Goal: Find specific fact: Find contact information

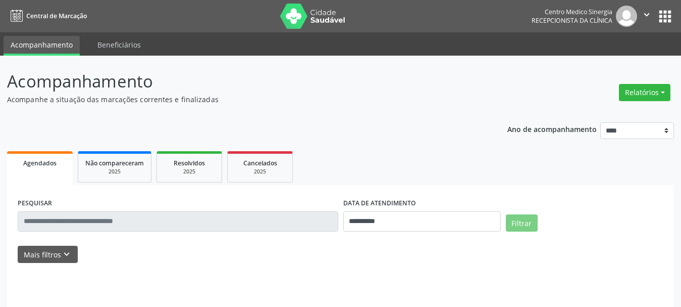
select select "*"
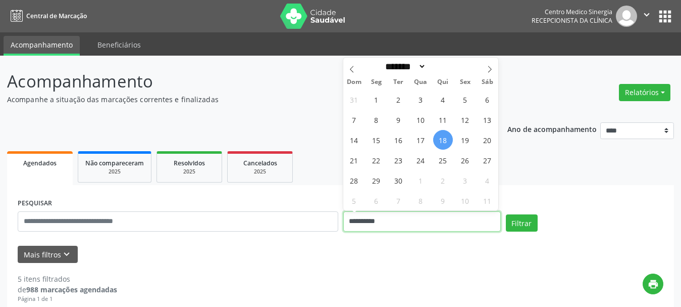
click at [408, 229] on input "**********" at bounding box center [422, 221] width 158 height 20
click at [418, 158] on span "24" at bounding box center [421, 160] width 20 height 20
type input "**********"
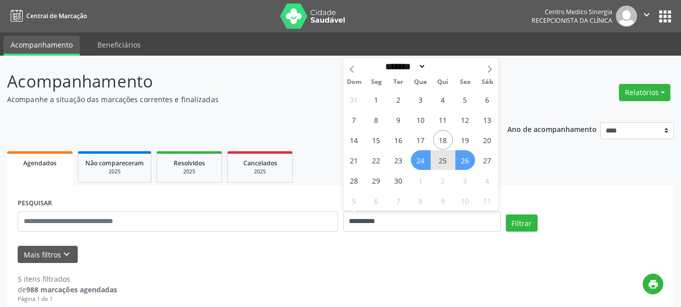
click at [471, 158] on span "26" at bounding box center [466, 160] width 20 height 20
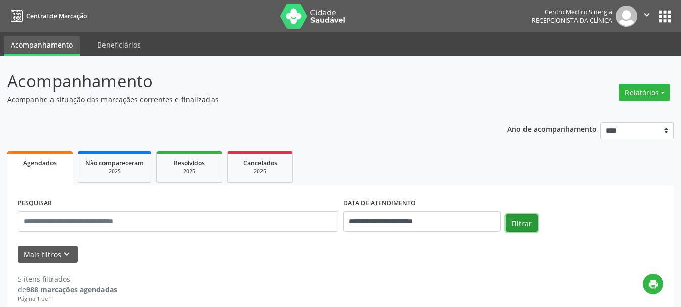
click at [526, 221] on button "Filtrar" at bounding box center [522, 222] width 32 height 17
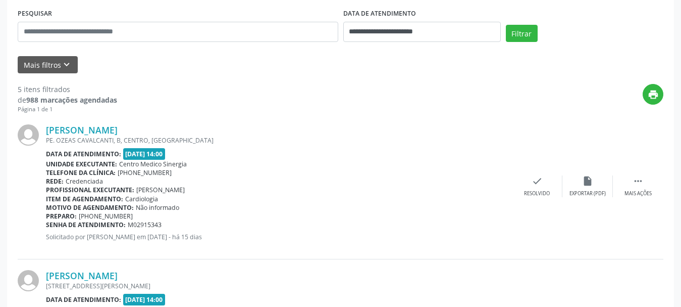
scroll to position [190, 0]
click at [51, 127] on link "[PERSON_NAME]" at bounding box center [82, 129] width 72 height 11
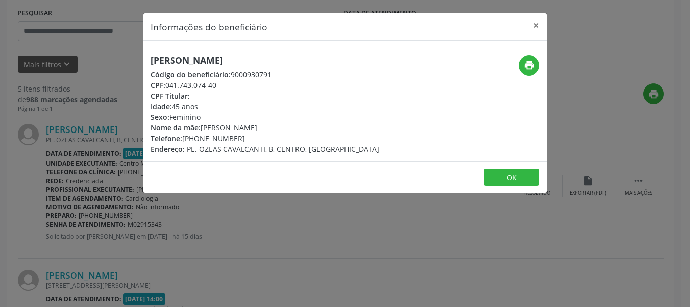
drag, startPoint x: 152, startPoint y: 63, endPoint x: 293, endPoint y: 64, distance: 141.9
click at [293, 64] on h5 "[PERSON_NAME]" at bounding box center [265, 60] width 229 height 11
copy h5 "[PERSON_NAME]"
drag, startPoint x: 166, startPoint y: 83, endPoint x: 224, endPoint y: 84, distance: 57.6
click at [224, 84] on div "CPF: 041.743.074-40" at bounding box center [265, 85] width 229 height 11
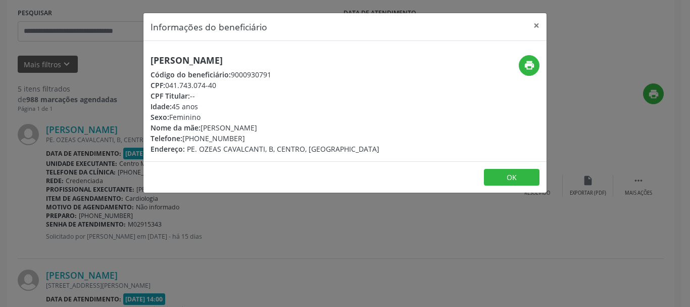
copy div "041.743.074-40"
drag, startPoint x: 185, startPoint y: 136, endPoint x: 241, endPoint y: 137, distance: 56.6
click at [241, 137] on div "Telefone: [PHONE_NUMBER]" at bounding box center [265, 138] width 229 height 11
copy div "[PHONE_NUMBER]"
click at [537, 27] on button "×" at bounding box center [536, 25] width 20 height 25
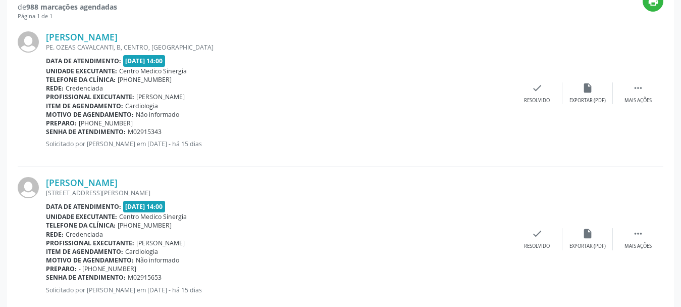
scroll to position [291, 0]
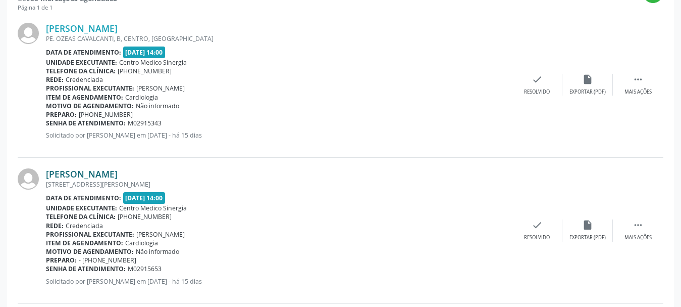
click at [118, 173] on link "[PERSON_NAME]" at bounding box center [82, 173] width 72 height 11
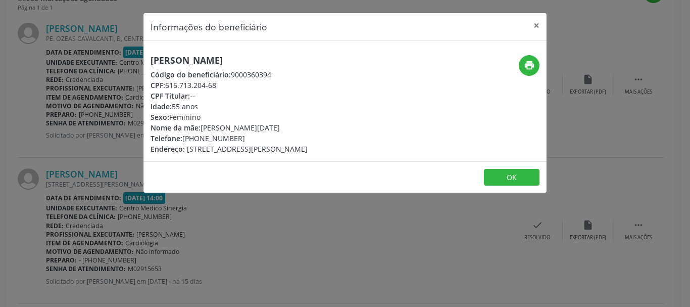
drag, startPoint x: 151, startPoint y: 58, endPoint x: 329, endPoint y: 55, distance: 178.3
click at [308, 55] on h5 "[PERSON_NAME]" at bounding box center [229, 60] width 157 height 11
copy h5 "[PERSON_NAME]"
drag, startPoint x: 166, startPoint y: 85, endPoint x: 227, endPoint y: 85, distance: 61.6
click at [227, 85] on div "CPF: 616.713.204-68" at bounding box center [229, 85] width 157 height 11
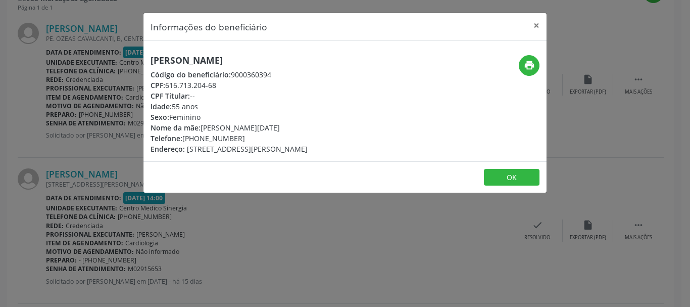
copy div "616.713.204-68"
drag, startPoint x: 184, startPoint y: 139, endPoint x: 257, endPoint y: 142, distance: 72.8
click at [257, 142] on div "Telefone: [PHONE_NUMBER]" at bounding box center [229, 138] width 157 height 11
copy div "[PHONE_NUMBER]"
click at [535, 22] on button "×" at bounding box center [536, 25] width 20 height 25
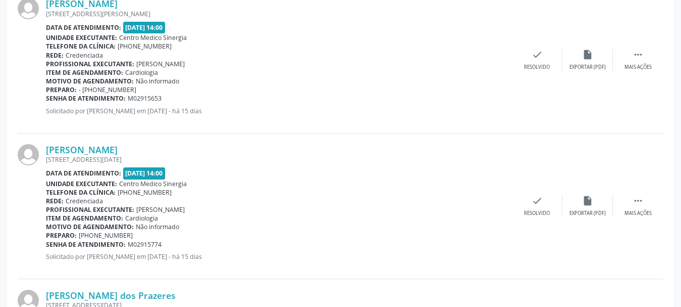
scroll to position [493, 0]
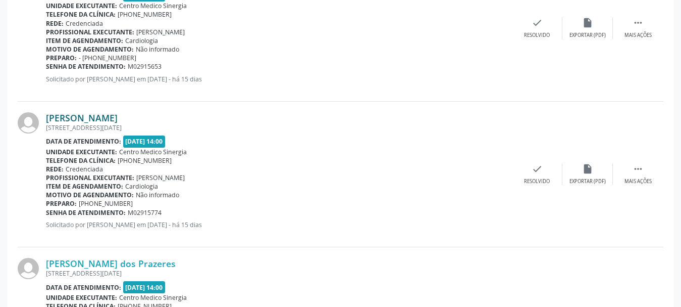
click at [77, 116] on link "[PERSON_NAME]" at bounding box center [82, 117] width 72 height 11
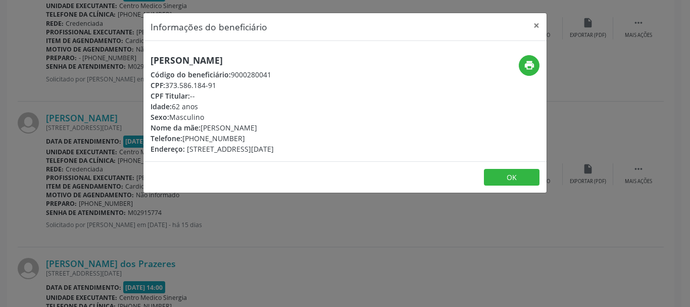
drag, startPoint x: 151, startPoint y: 63, endPoint x: 313, endPoint y: 64, distance: 162.1
click at [274, 64] on h5 "[PERSON_NAME]" at bounding box center [212, 60] width 123 height 11
copy h5 "[PERSON_NAME]"
click at [534, 27] on button "×" at bounding box center [536, 25] width 20 height 25
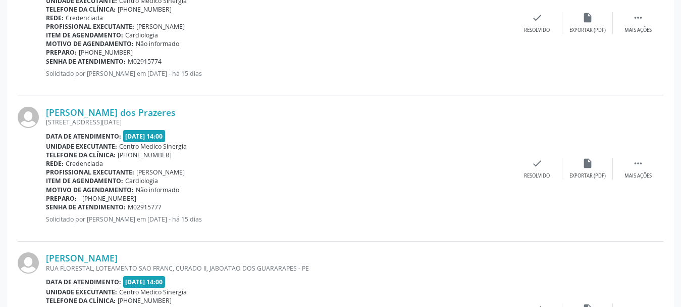
scroll to position [644, 0]
click at [128, 110] on link "[PERSON_NAME] dos Prazeres" at bounding box center [111, 111] width 130 height 11
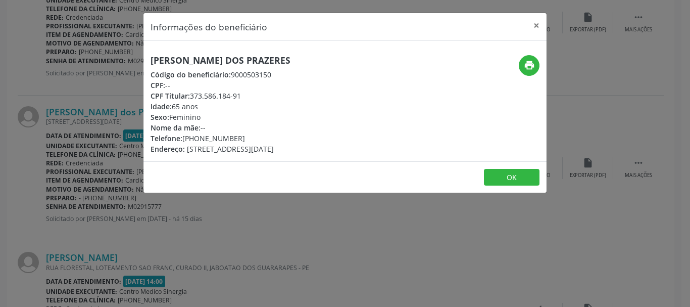
drag, startPoint x: 154, startPoint y: 62, endPoint x: 381, endPoint y: 67, distance: 227.4
click at [381, 67] on div "[PERSON_NAME] dos Prazeres Código do beneficiário: 9000503150 CPF: -- CPF Titul…" at bounding box center [277, 104] width 269 height 99
click at [290, 132] on div "Nome da mãe: --" at bounding box center [221, 127] width 140 height 11
drag, startPoint x: 150, startPoint y: 53, endPoint x: 374, endPoint y: 63, distance: 224.0
click at [374, 63] on div "[PERSON_NAME] dos Prazeres Código do beneficiário: 9000503150 CPF: -- CPF Titul…" at bounding box center [344, 101] width 403 height 120
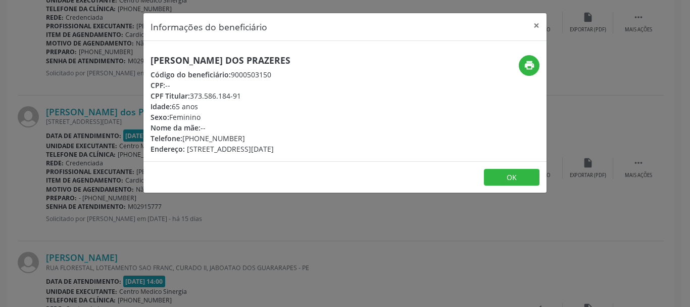
copy h5 "[PERSON_NAME] dos Prazeres"
click at [534, 27] on button "×" at bounding box center [536, 25] width 20 height 25
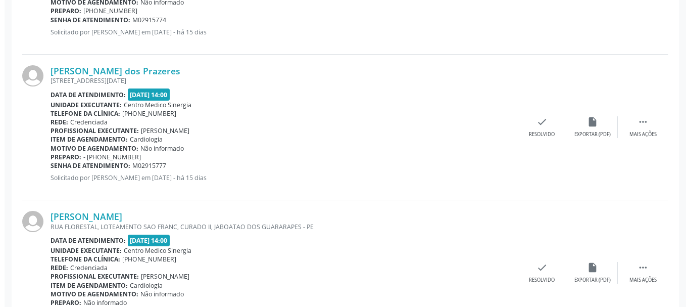
scroll to position [741, 0]
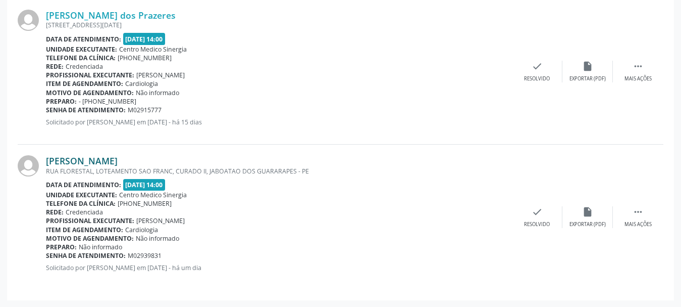
click at [105, 159] on link "[PERSON_NAME]" at bounding box center [82, 160] width 72 height 11
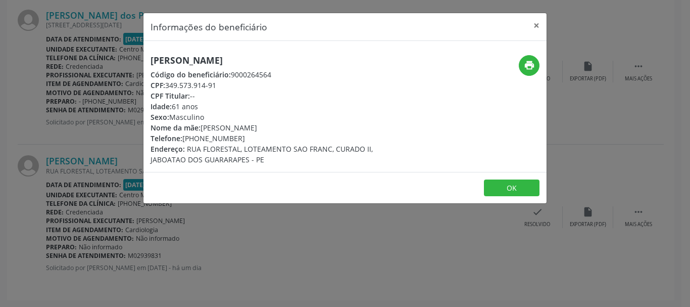
drag, startPoint x: 151, startPoint y: 62, endPoint x: 357, endPoint y: 61, distance: 205.6
click at [357, 61] on h5 "[PERSON_NAME]" at bounding box center [278, 60] width 255 height 11
copy h5 "[PERSON_NAME]"
drag, startPoint x: 168, startPoint y: 85, endPoint x: 234, endPoint y: 83, distance: 66.2
click at [234, 83] on div "CPF: 349.573.914-91" at bounding box center [278, 85] width 255 height 11
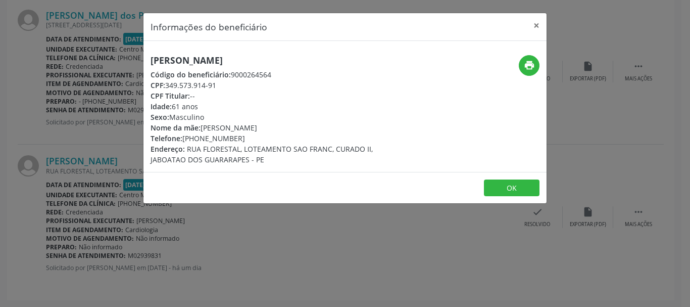
copy div "349.573.914-91"
drag, startPoint x: 184, startPoint y: 139, endPoint x: 280, endPoint y: 134, distance: 96.1
click at [280, 134] on div "Telefone: [PHONE_NUMBER]" at bounding box center [278, 138] width 255 height 11
